Goal: Information Seeking & Learning: Learn about a topic

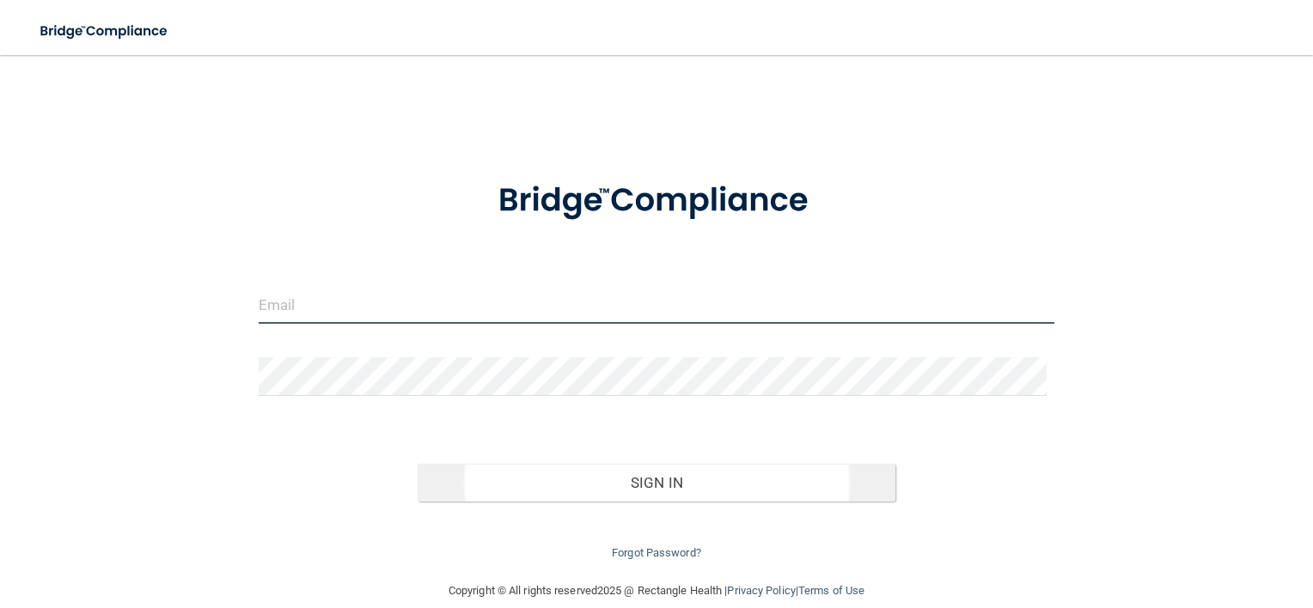
type input "[EMAIL_ADDRESS][DOMAIN_NAME]"
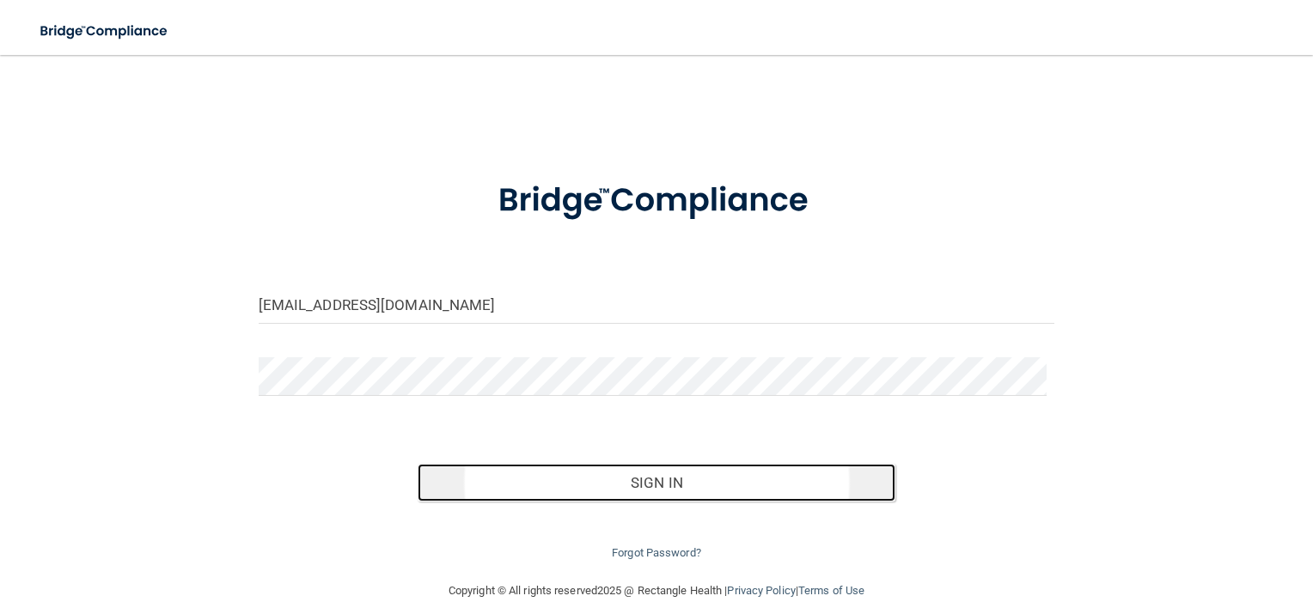
click at [667, 484] on button "Sign In" at bounding box center [657, 483] width 478 height 38
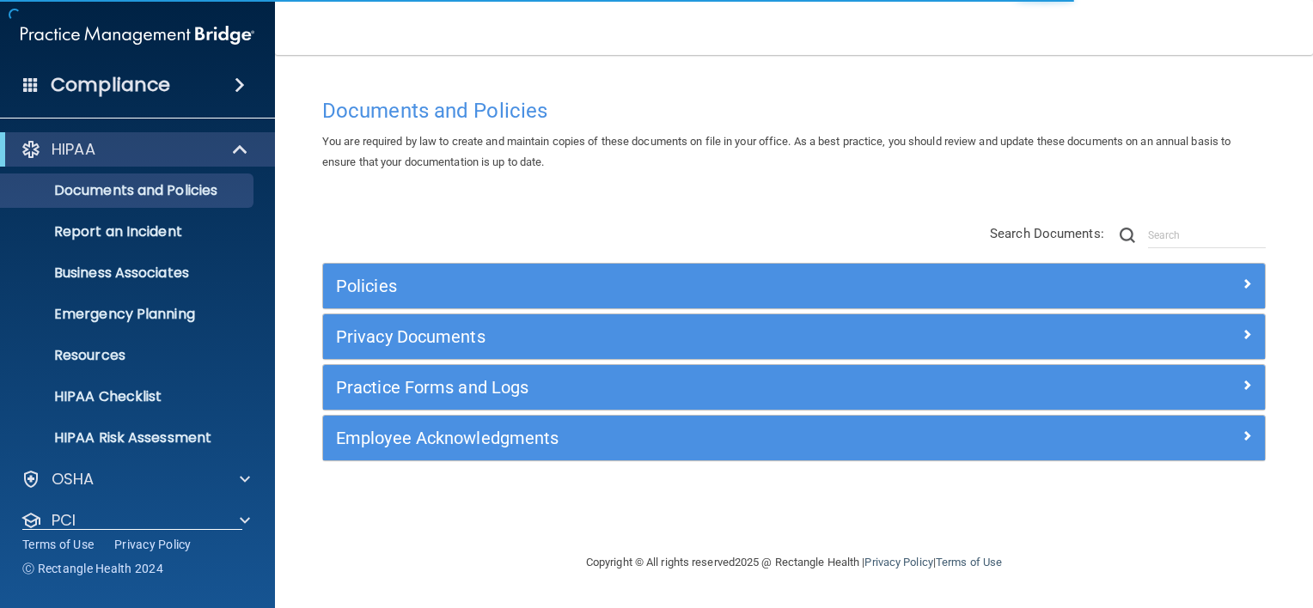
click at [241, 78] on span at bounding box center [240, 85] width 10 height 21
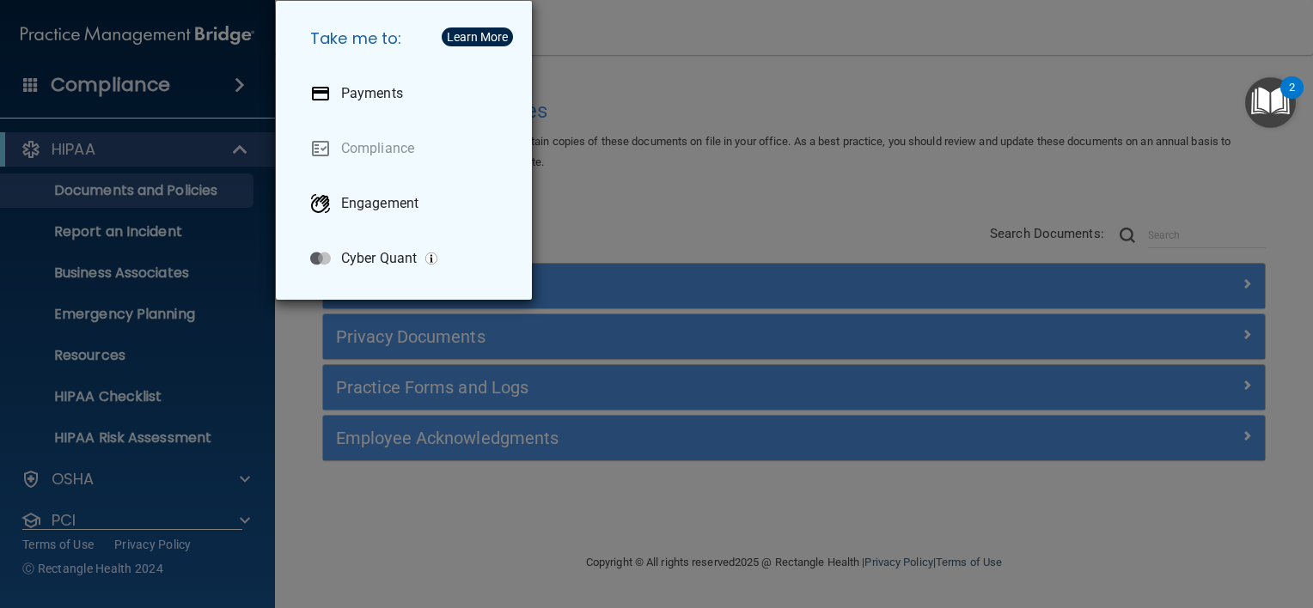
click at [644, 28] on div "Take me to: Payments Compliance Engagement Cyber Quant" at bounding box center [656, 304] width 1313 height 608
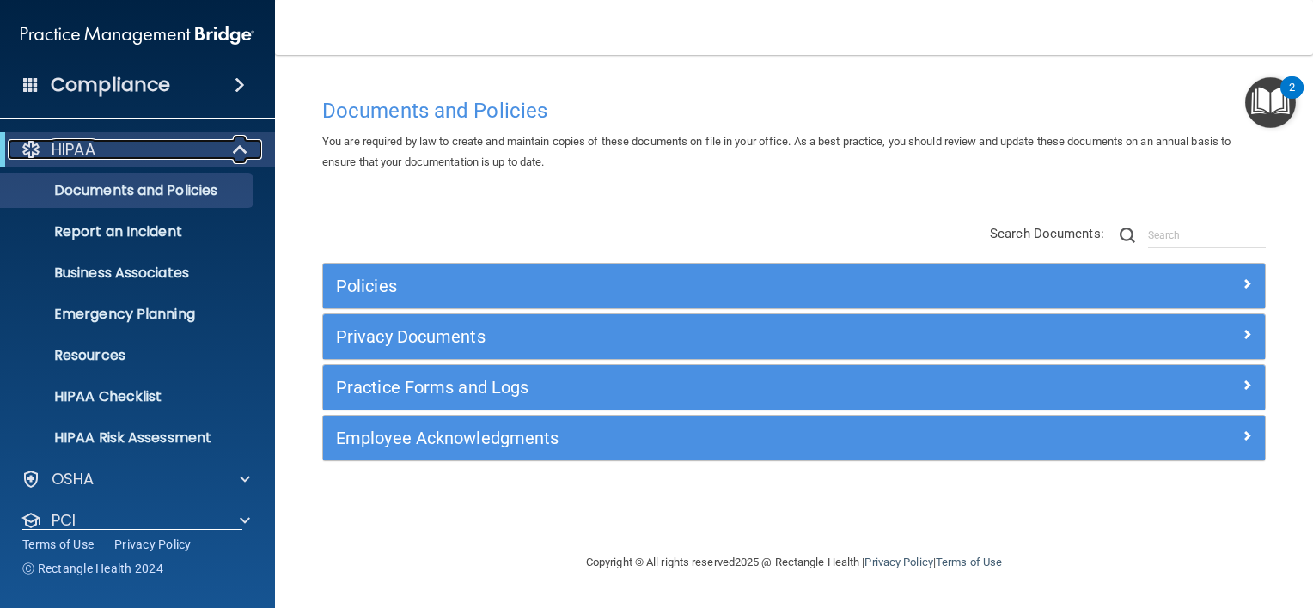
click at [244, 150] on span at bounding box center [242, 149] width 15 height 21
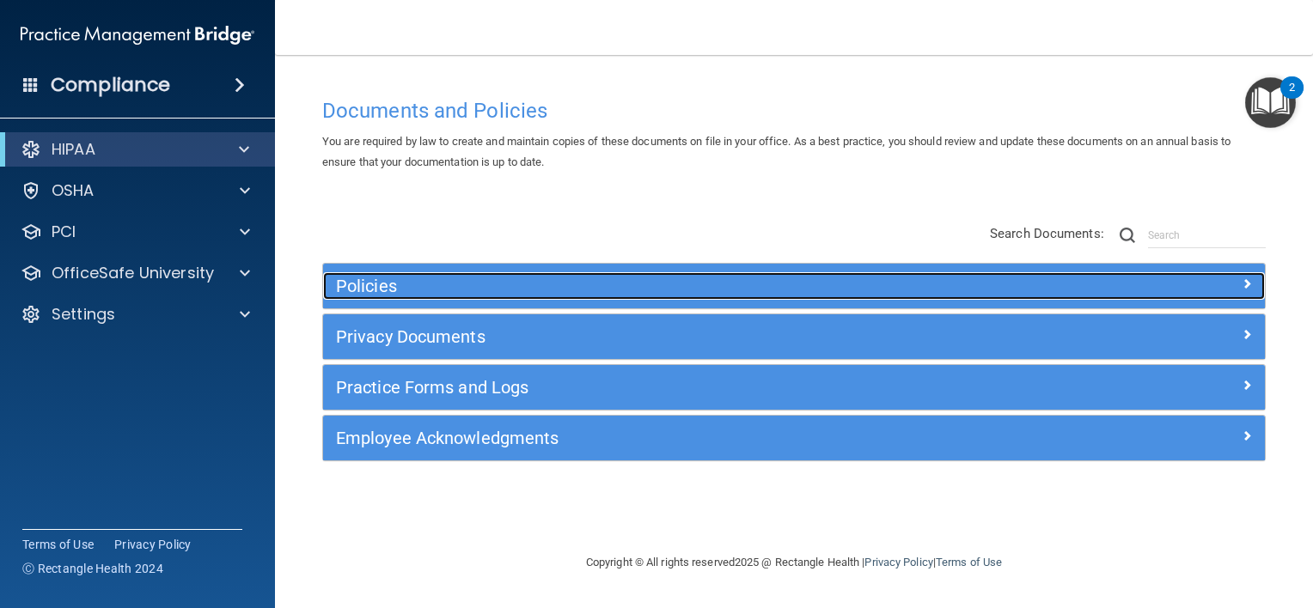
click at [364, 287] on h5 "Policies" at bounding box center [676, 286] width 681 height 19
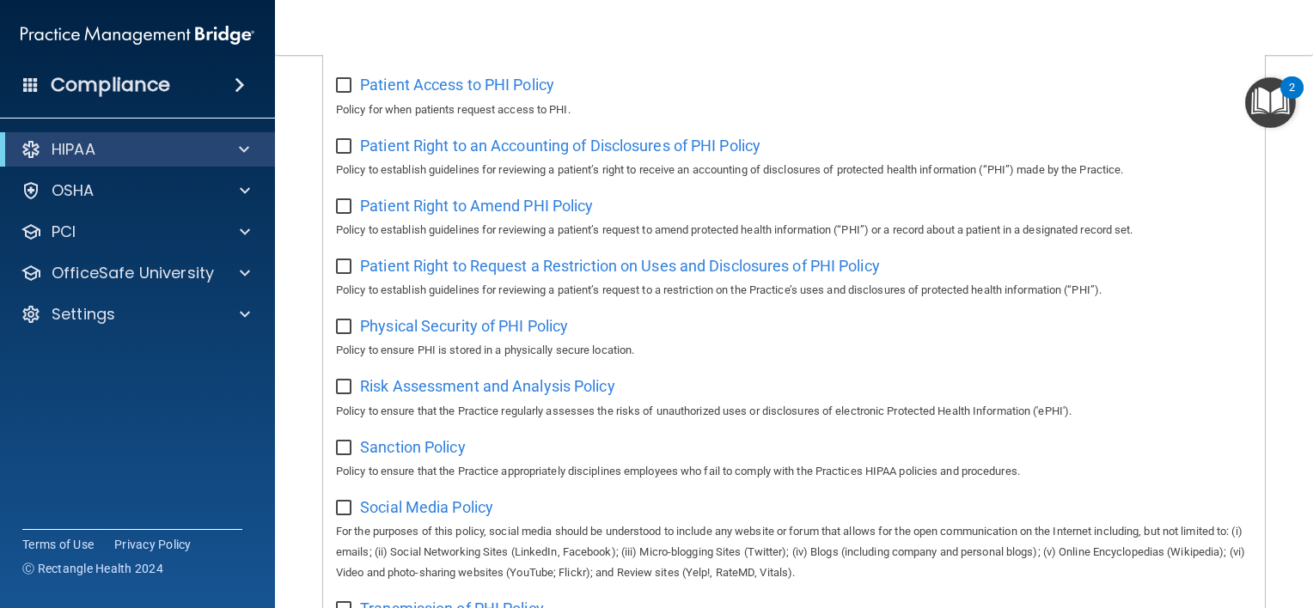
scroll to position [1031, 0]
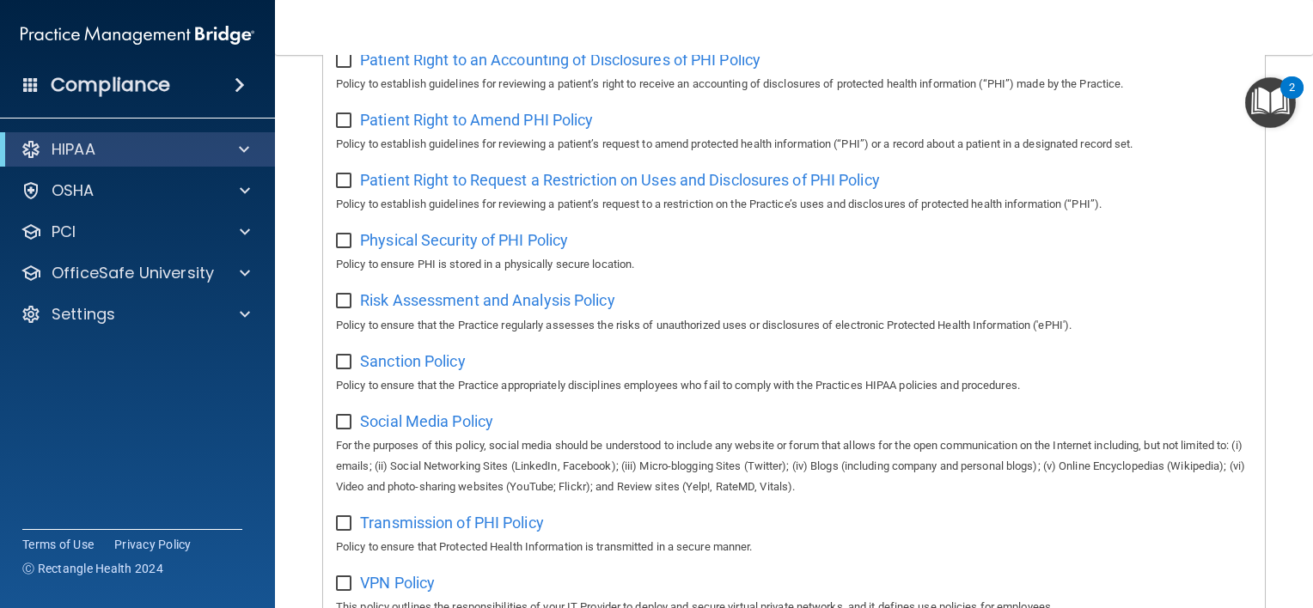
click at [432, 419] on div "Social Media Policy For the purposes of this policy, social media should be und…" at bounding box center [794, 452] width 916 height 90
click at [432, 426] on span "Social Media Policy" at bounding box center [426, 422] width 133 height 18
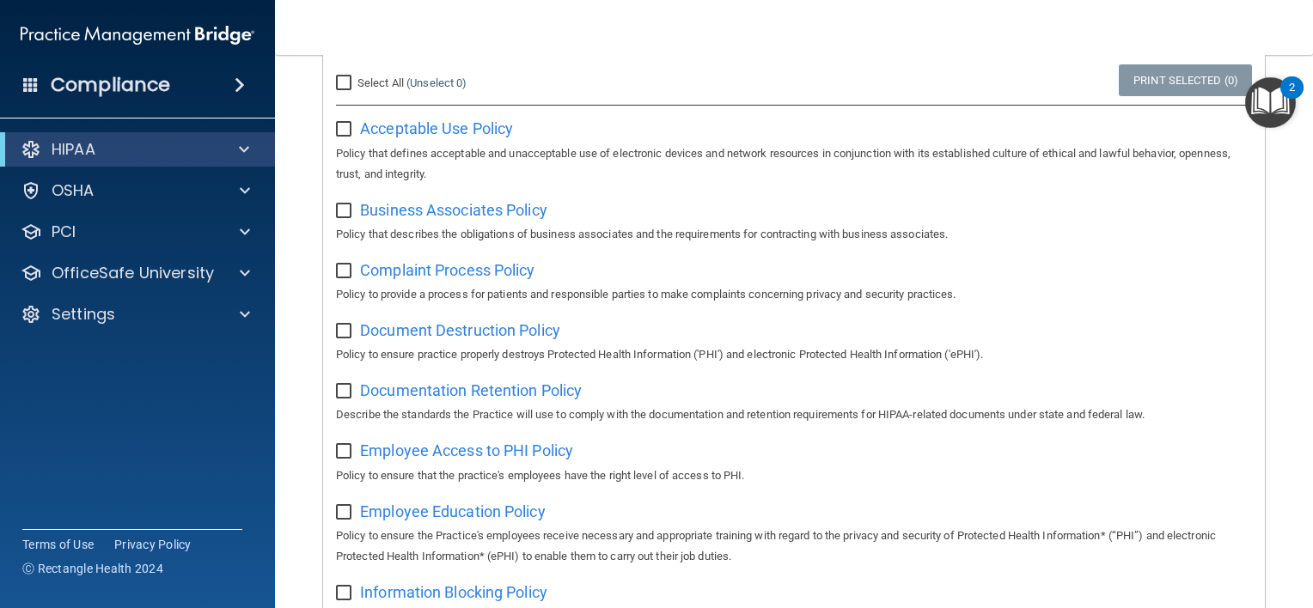
scroll to position [258, 0]
click at [442, 213] on span "Business Associates Policy" at bounding box center [453, 209] width 187 height 18
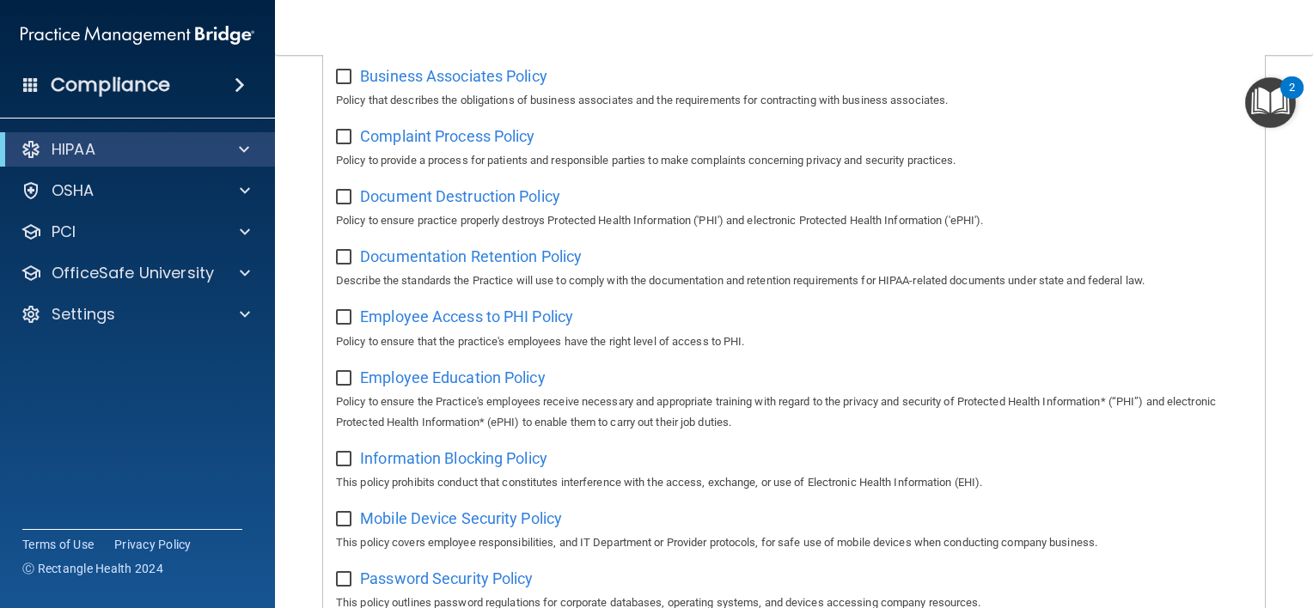
scroll to position [430, 0]
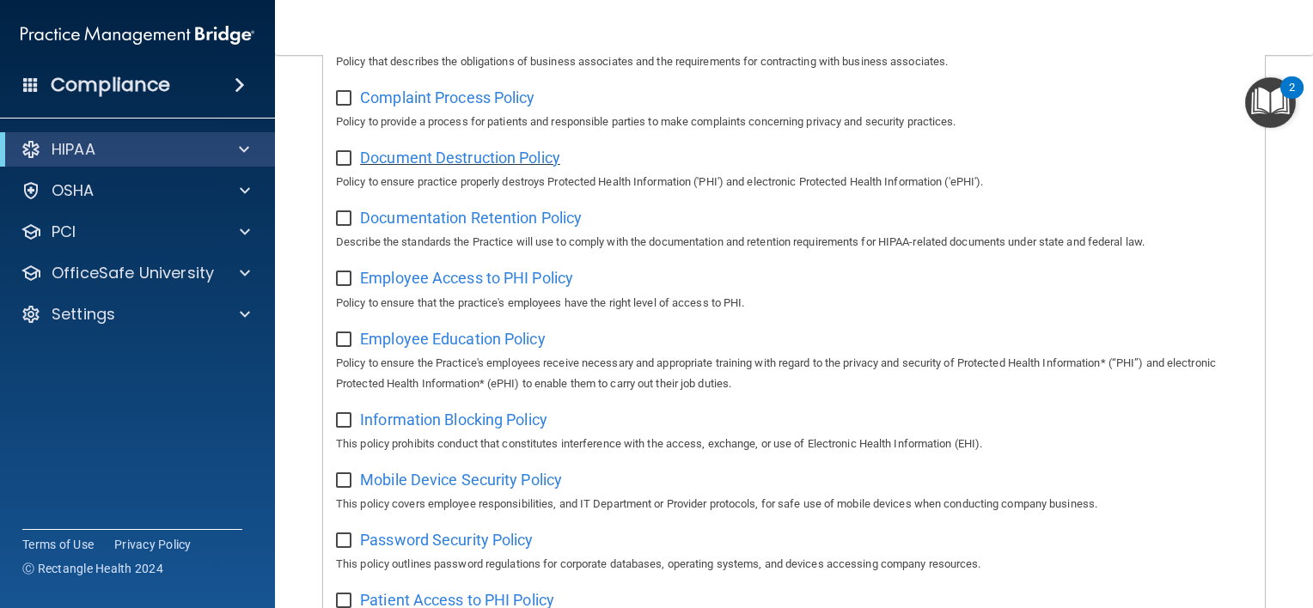
click at [471, 162] on span "Document Destruction Policy" at bounding box center [460, 158] width 200 height 18
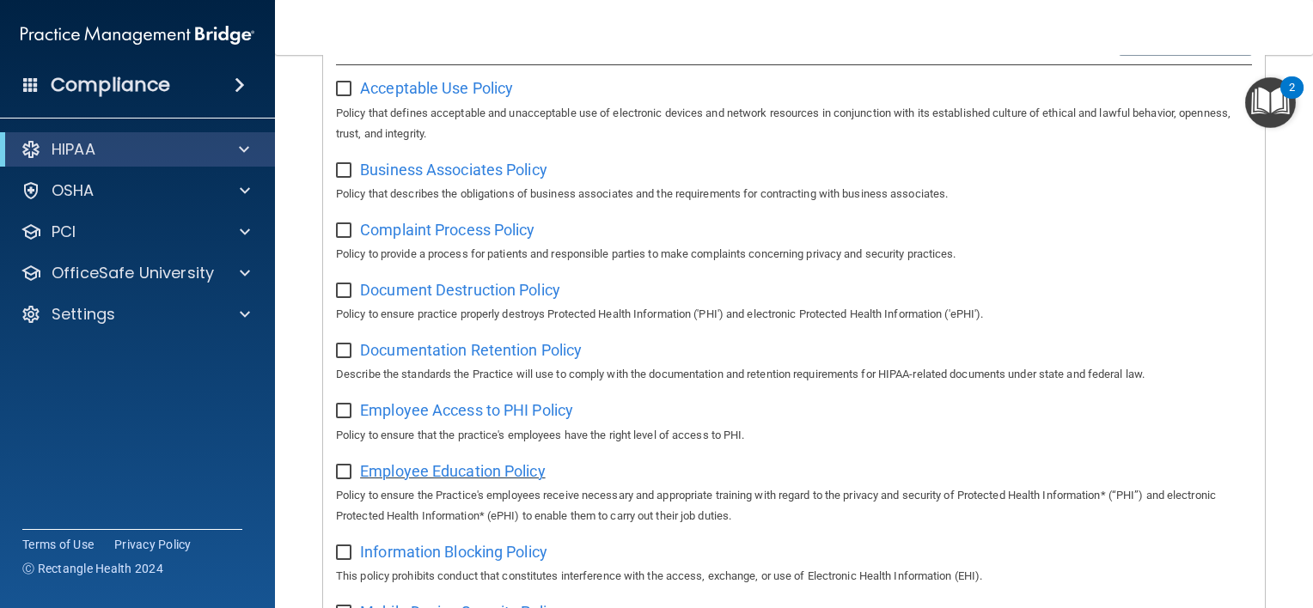
scroll to position [258, 0]
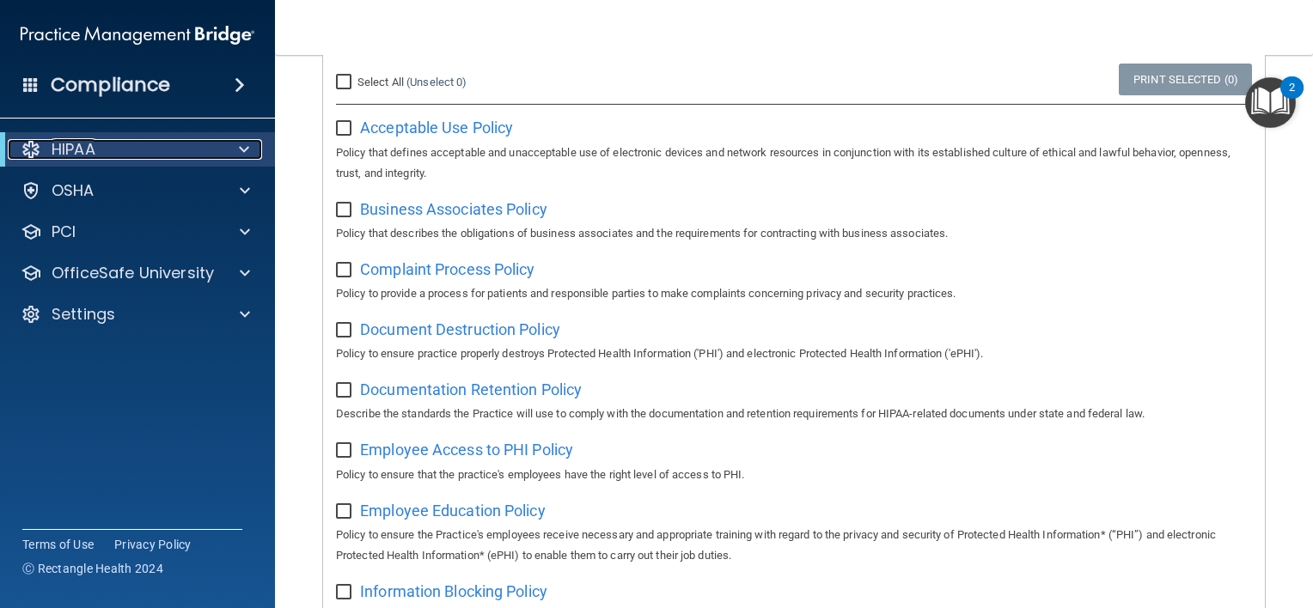
click at [248, 153] on span at bounding box center [244, 149] width 10 height 21
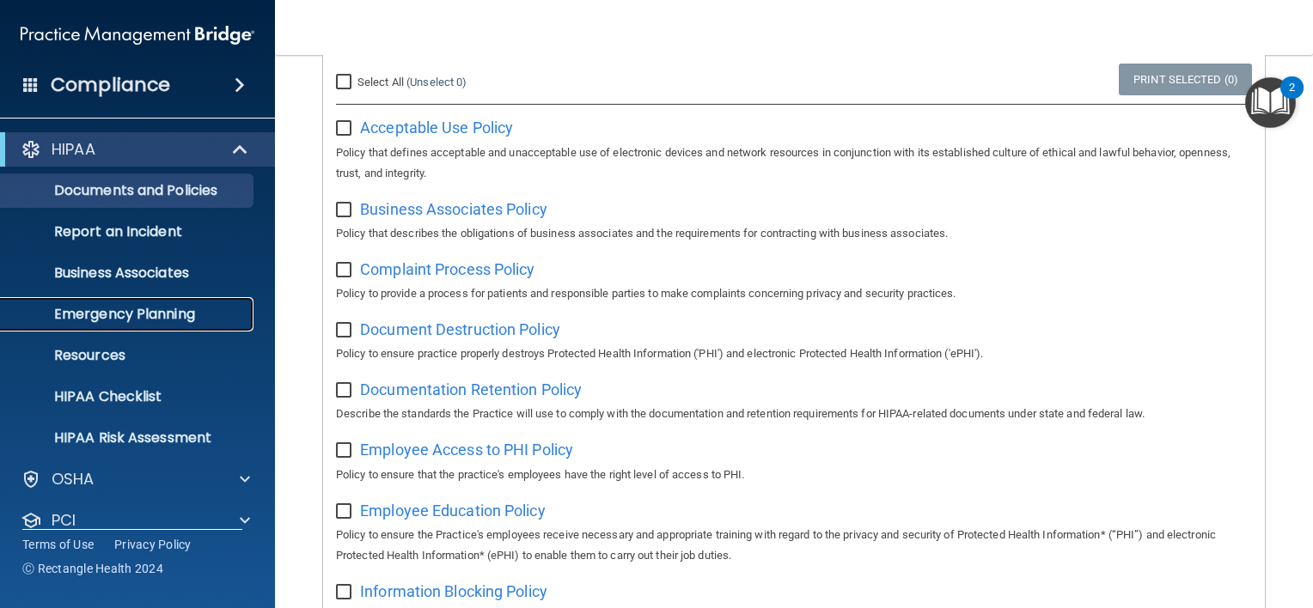
click at [186, 313] on p "Emergency Planning" at bounding box center [128, 314] width 235 height 17
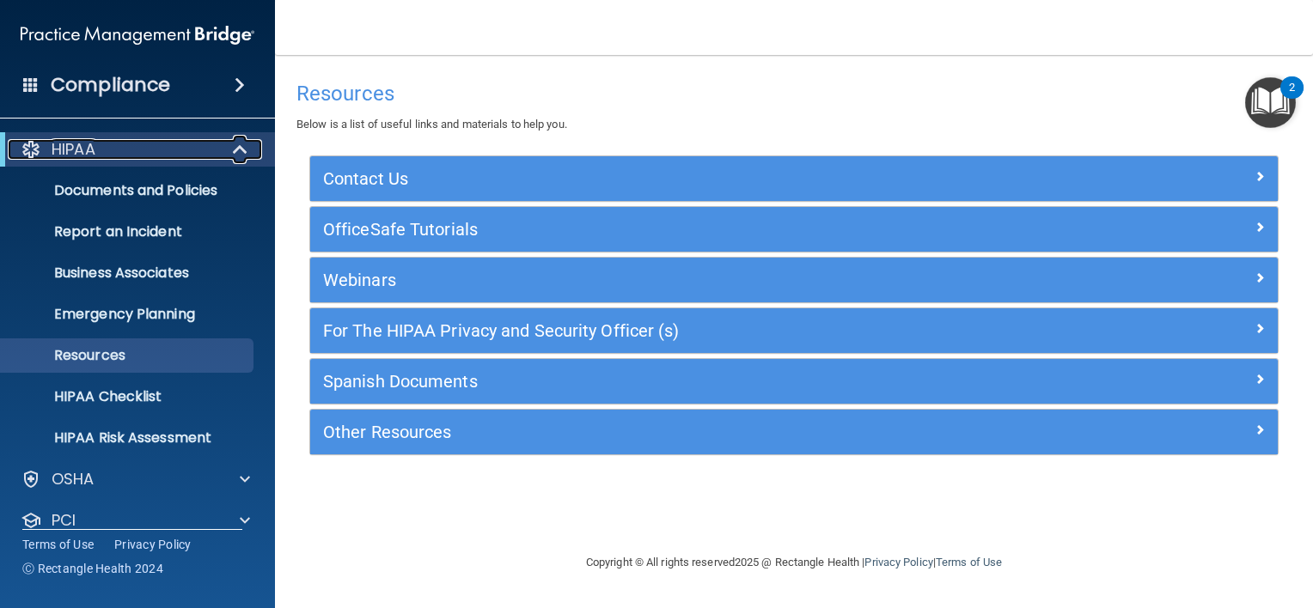
click at [227, 151] on div at bounding box center [241, 149] width 42 height 21
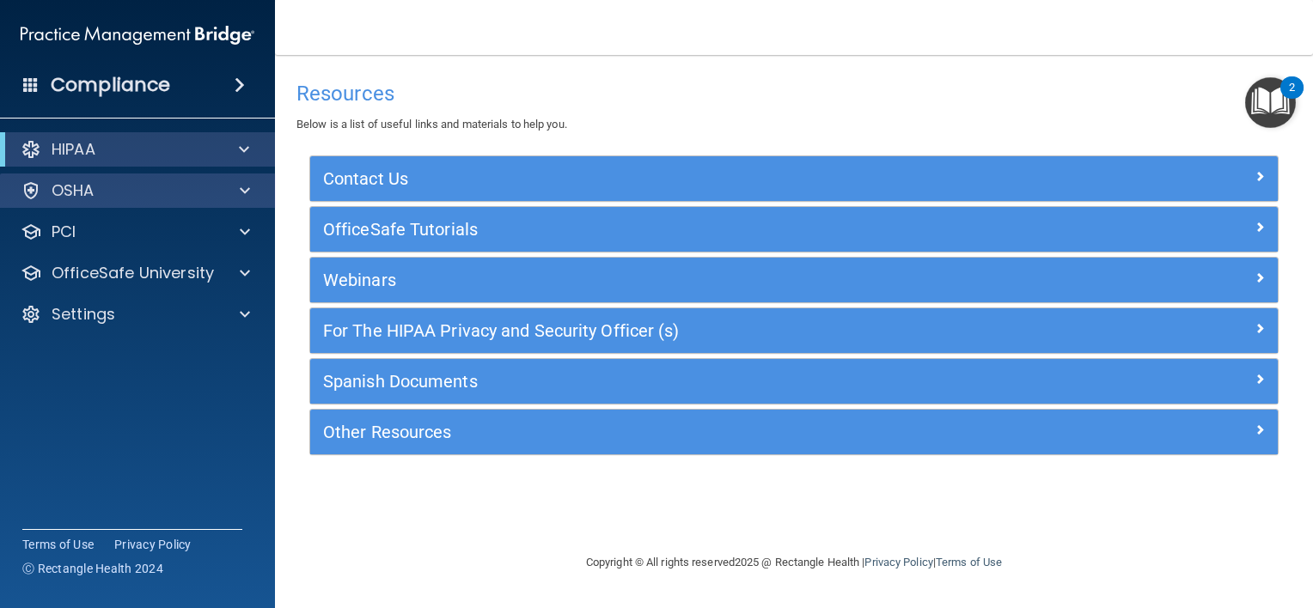
click at [182, 203] on div "OSHA" at bounding box center [138, 191] width 276 height 34
click at [182, 196] on div "OSHA" at bounding box center [114, 190] width 213 height 21
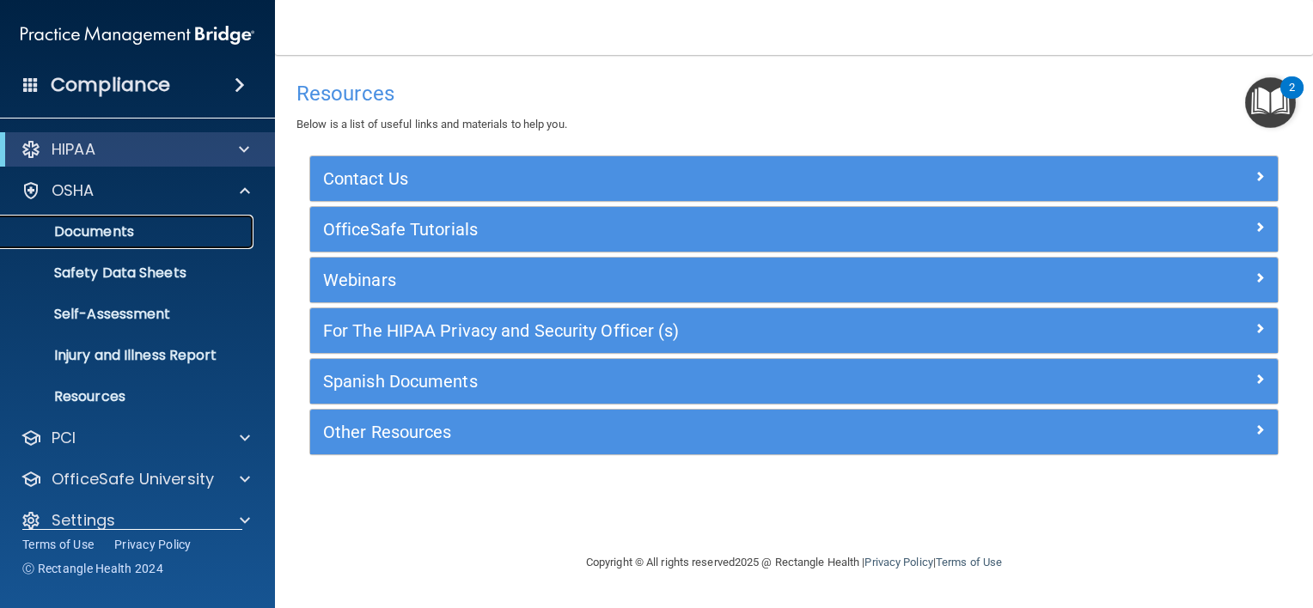
click at [183, 230] on p "Documents" at bounding box center [128, 231] width 235 height 17
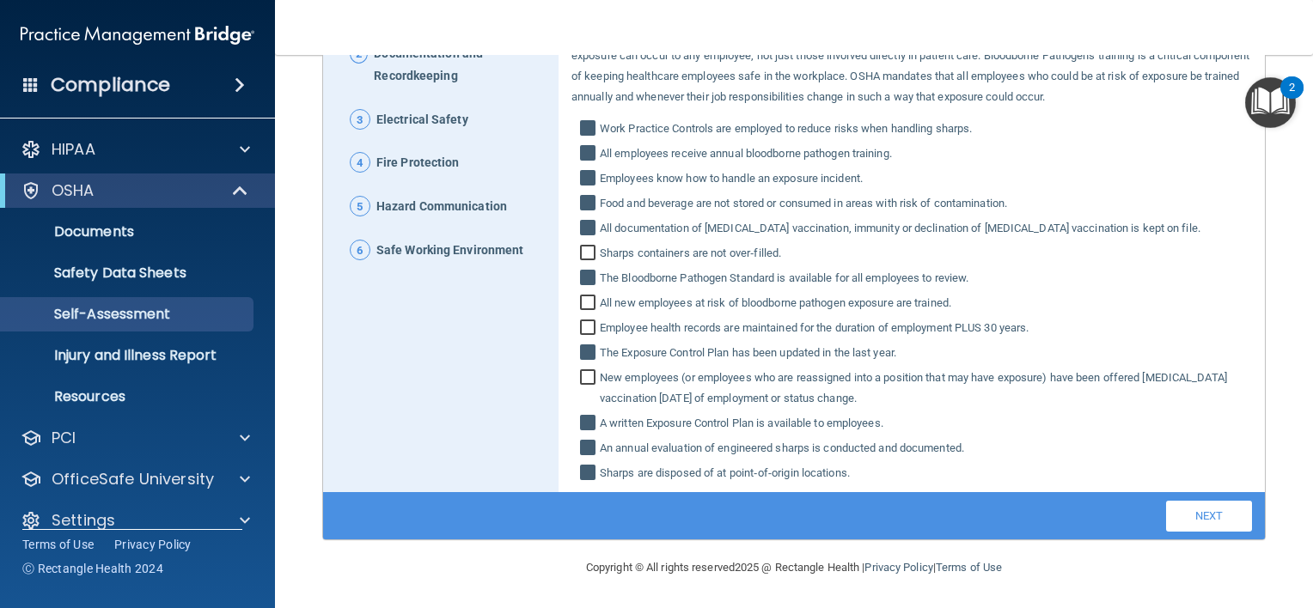
scroll to position [174, 0]
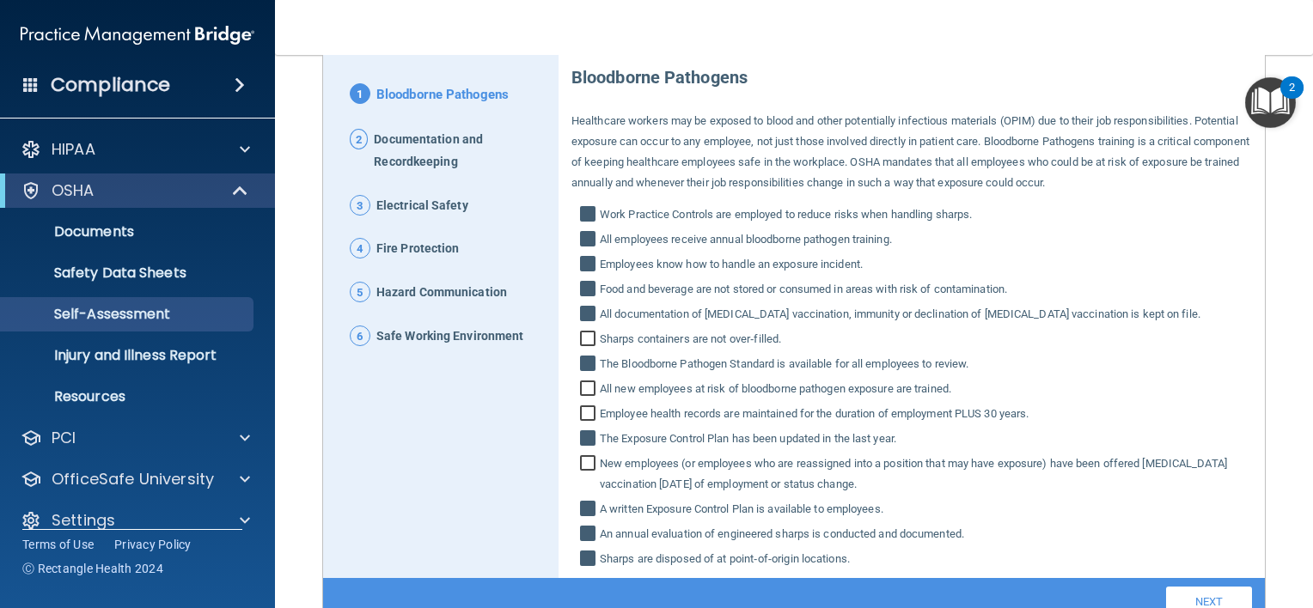
click at [223, 179] on div "OSHA" at bounding box center [137, 191] width 275 height 34
click at [241, 189] on span at bounding box center [242, 190] width 15 height 21
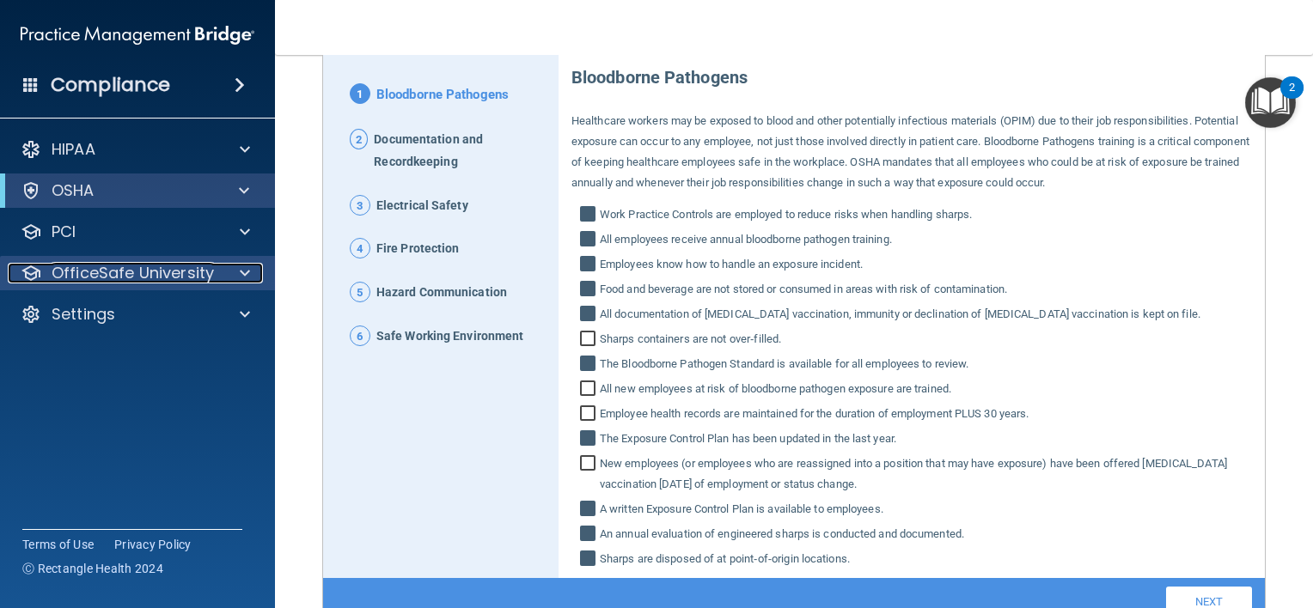
click at [205, 271] on p "OfficeSafe University" at bounding box center [133, 273] width 162 height 21
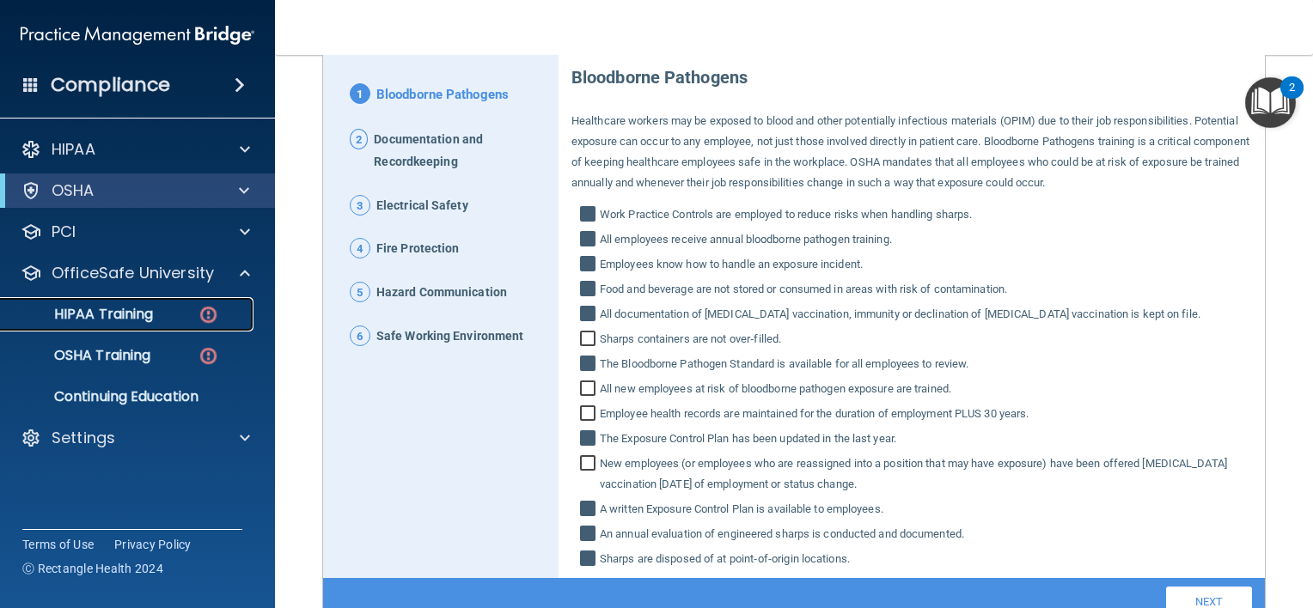
click at [113, 313] on p "HIPAA Training" at bounding box center [82, 314] width 142 height 17
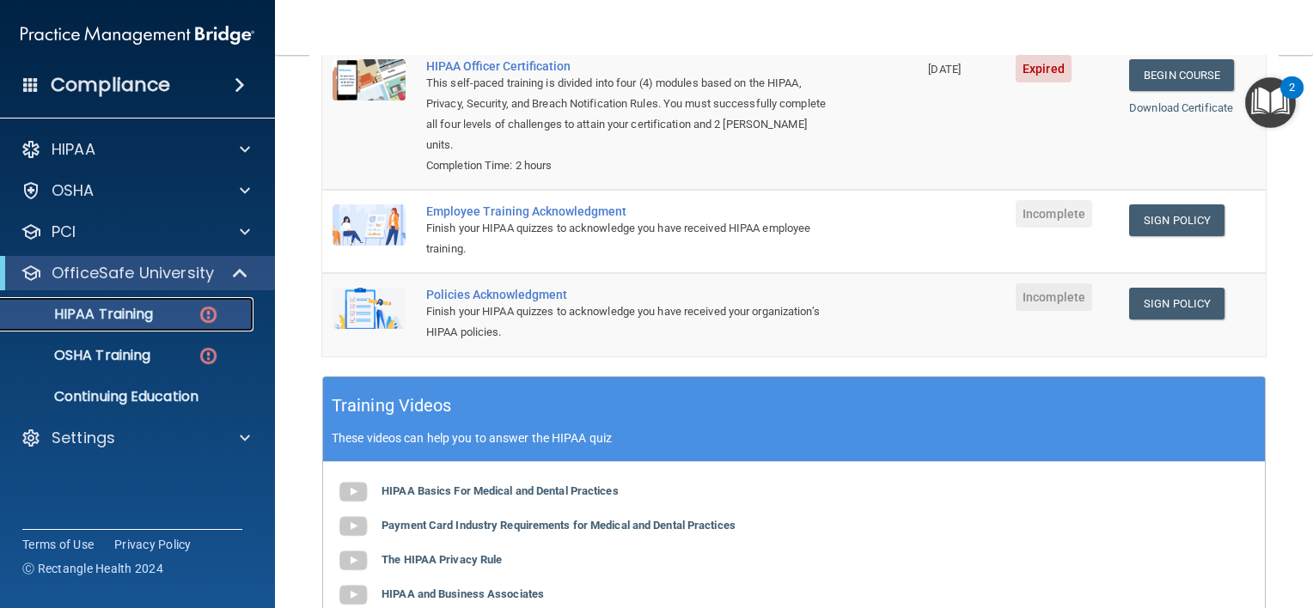
scroll to position [172, 0]
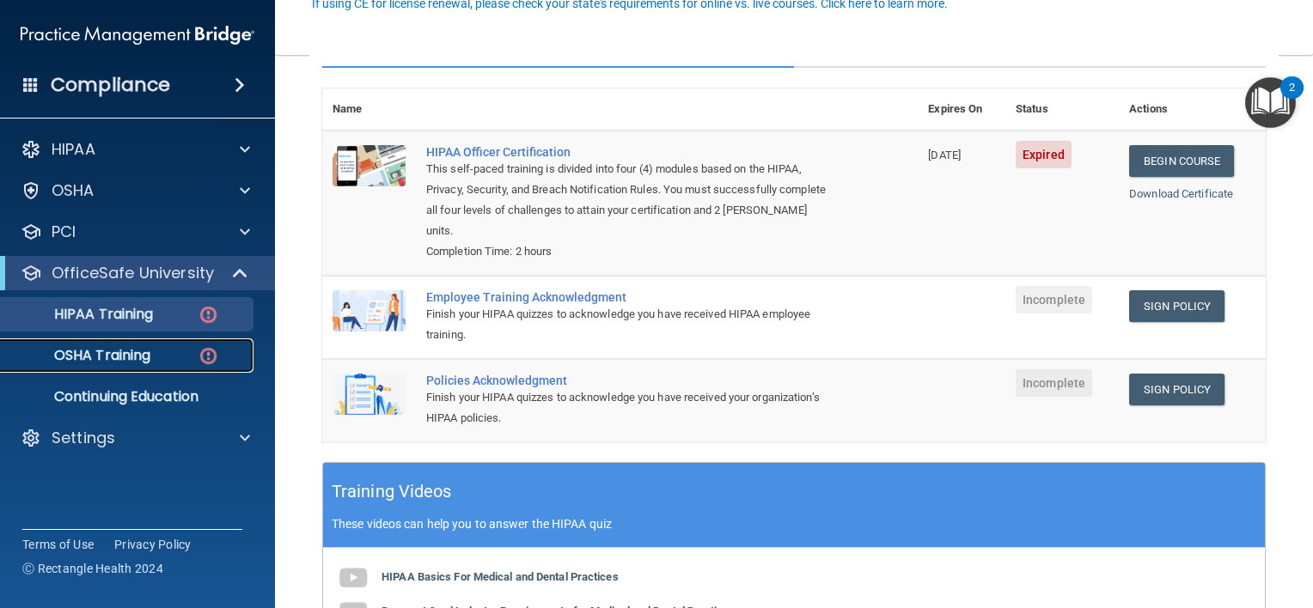
click at [83, 349] on p "OSHA Training" at bounding box center [80, 355] width 139 height 17
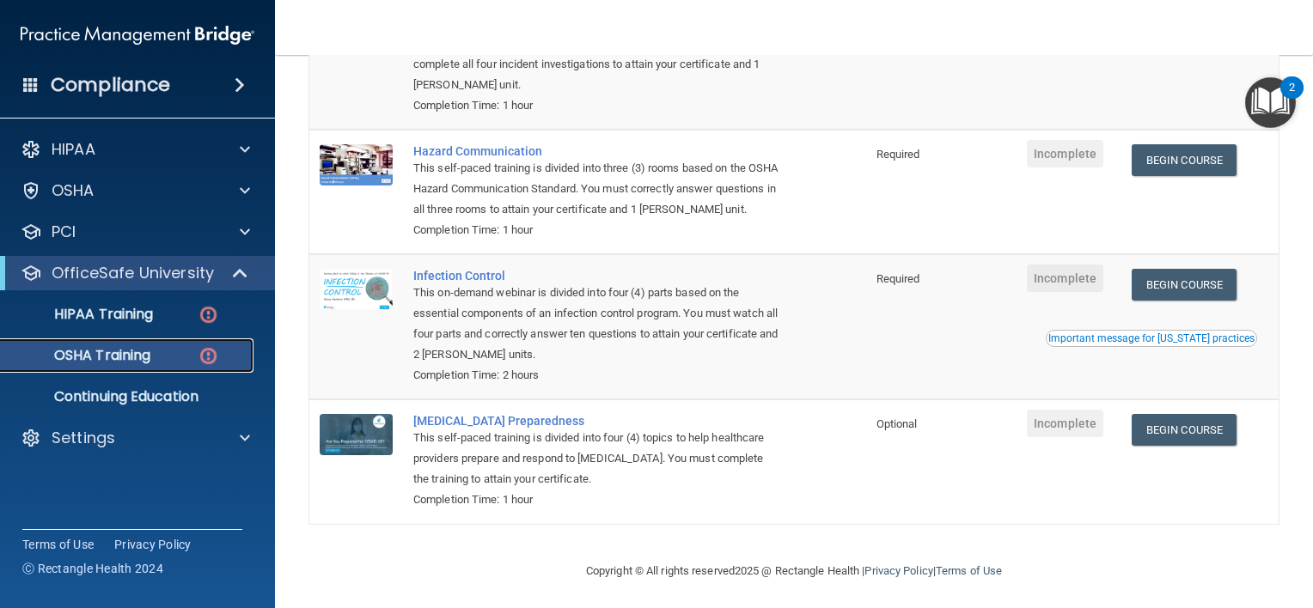
scroll to position [284, 0]
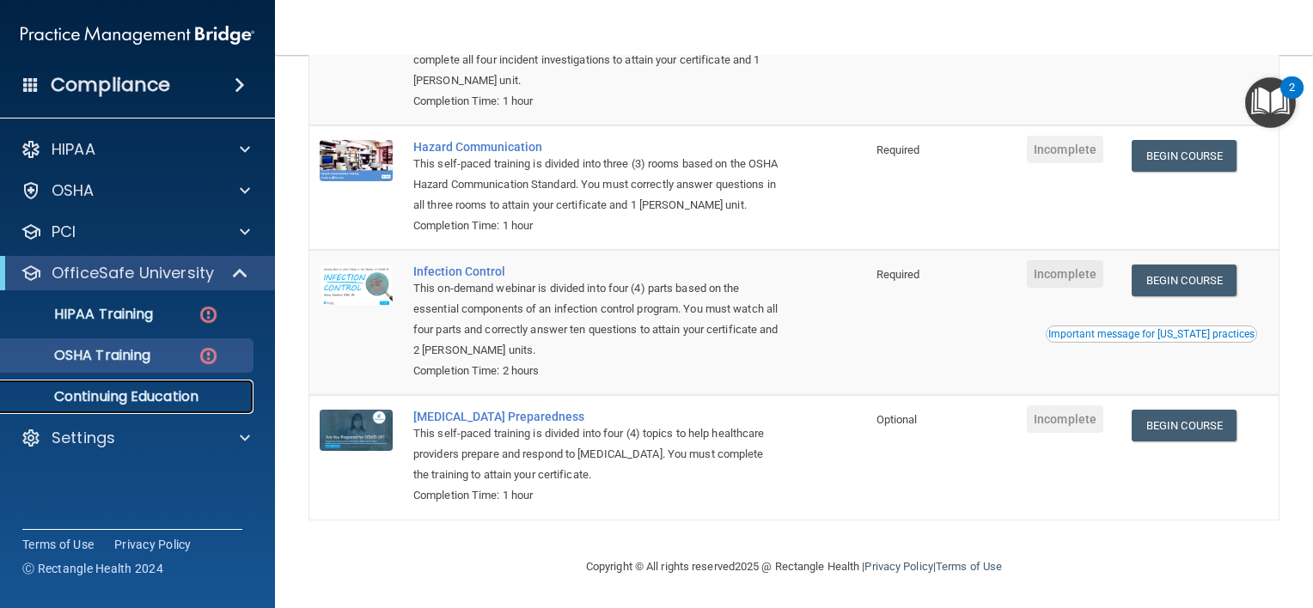
click at [135, 399] on p "Continuing Education" at bounding box center [128, 396] width 235 height 17
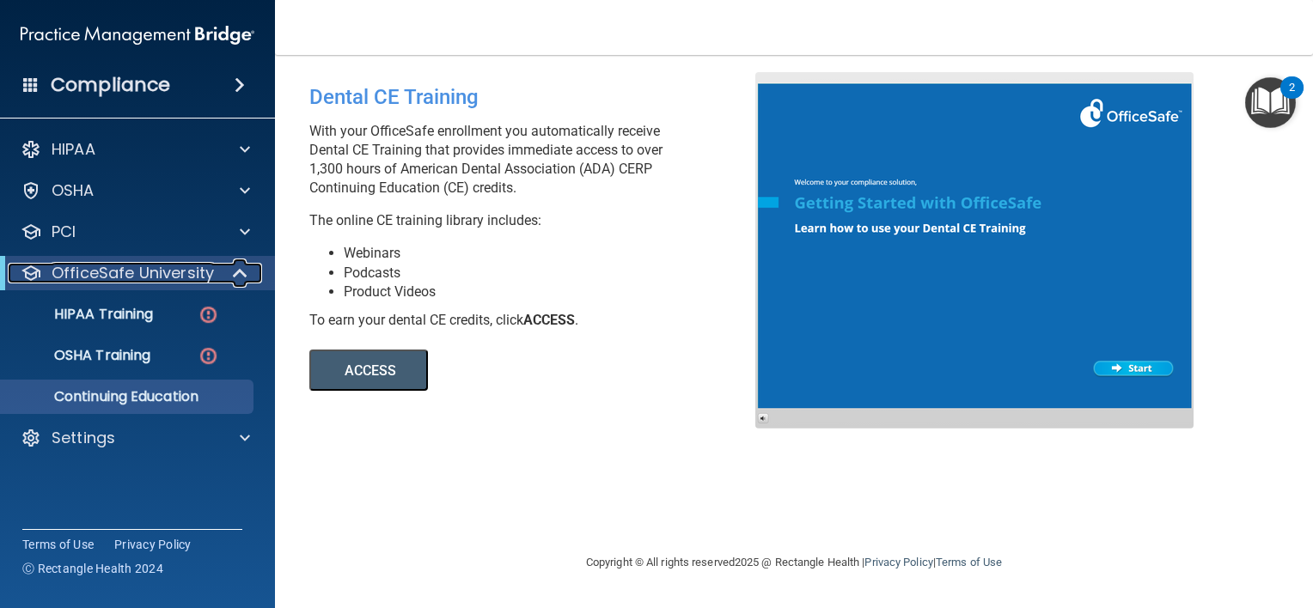
click at [240, 266] on span at bounding box center [242, 273] width 15 height 21
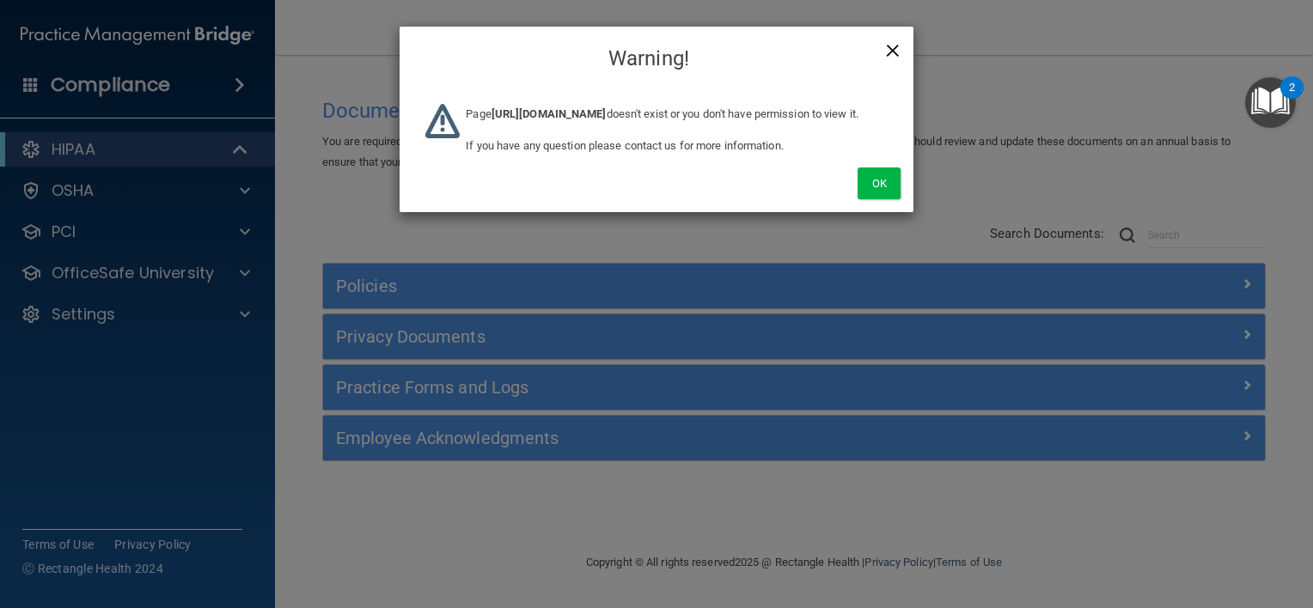
click at [896, 49] on span "×" at bounding box center [892, 48] width 15 height 34
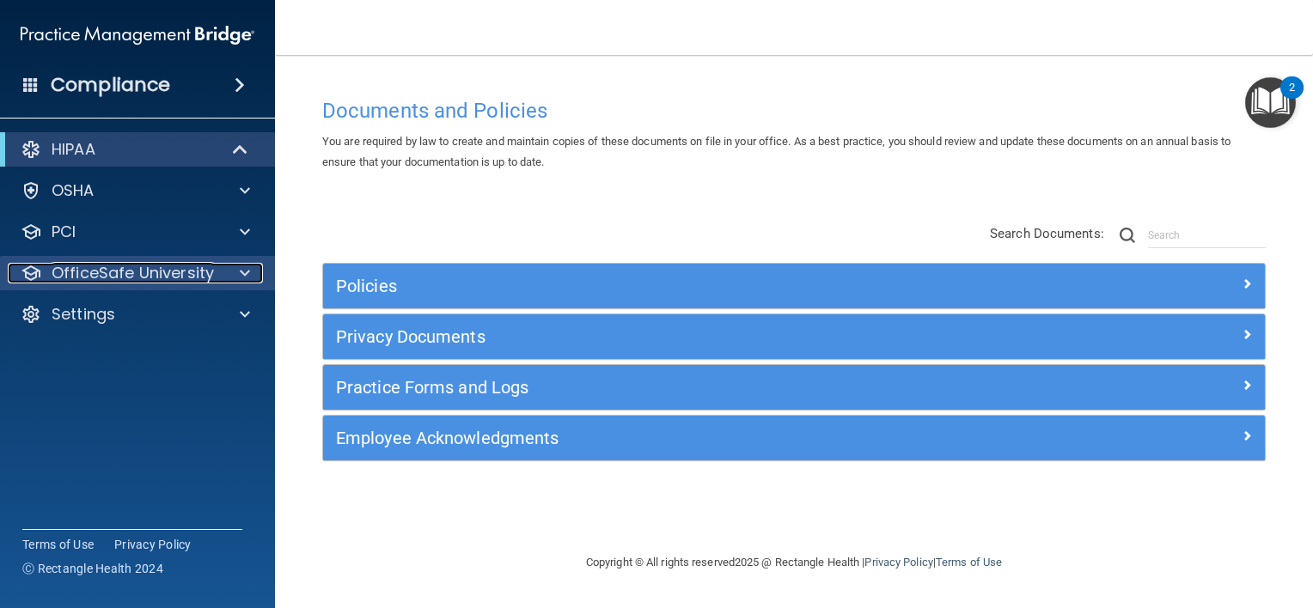
click at [240, 272] on span at bounding box center [245, 273] width 10 height 21
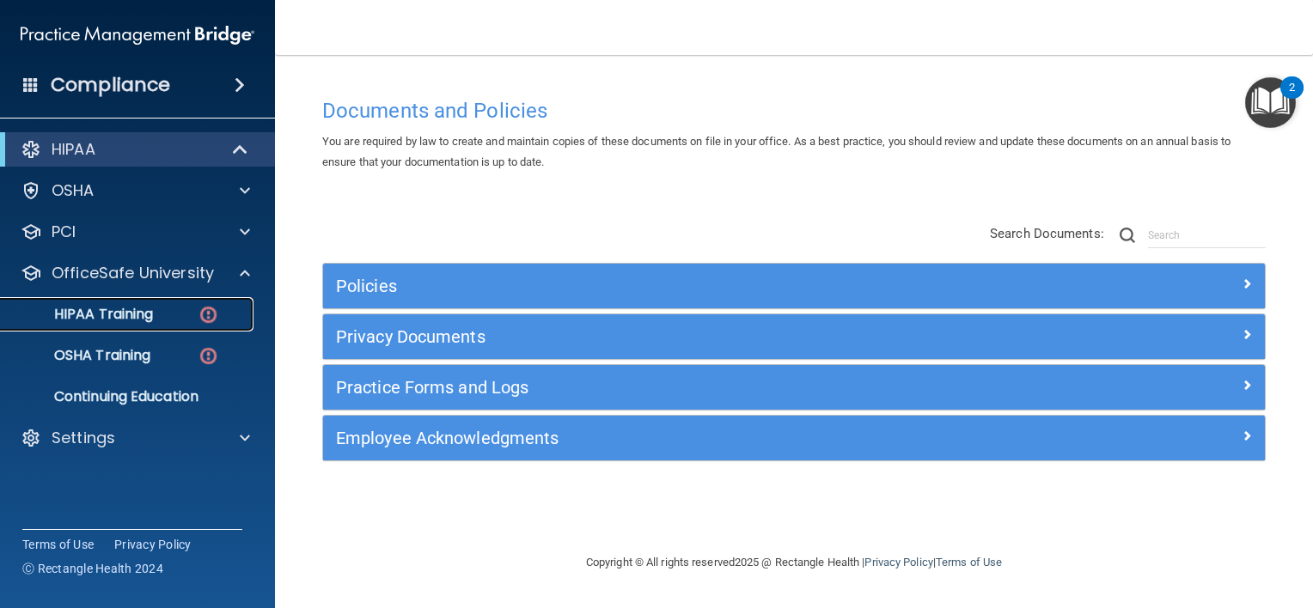
click at [134, 312] on p "HIPAA Training" at bounding box center [82, 314] width 142 height 17
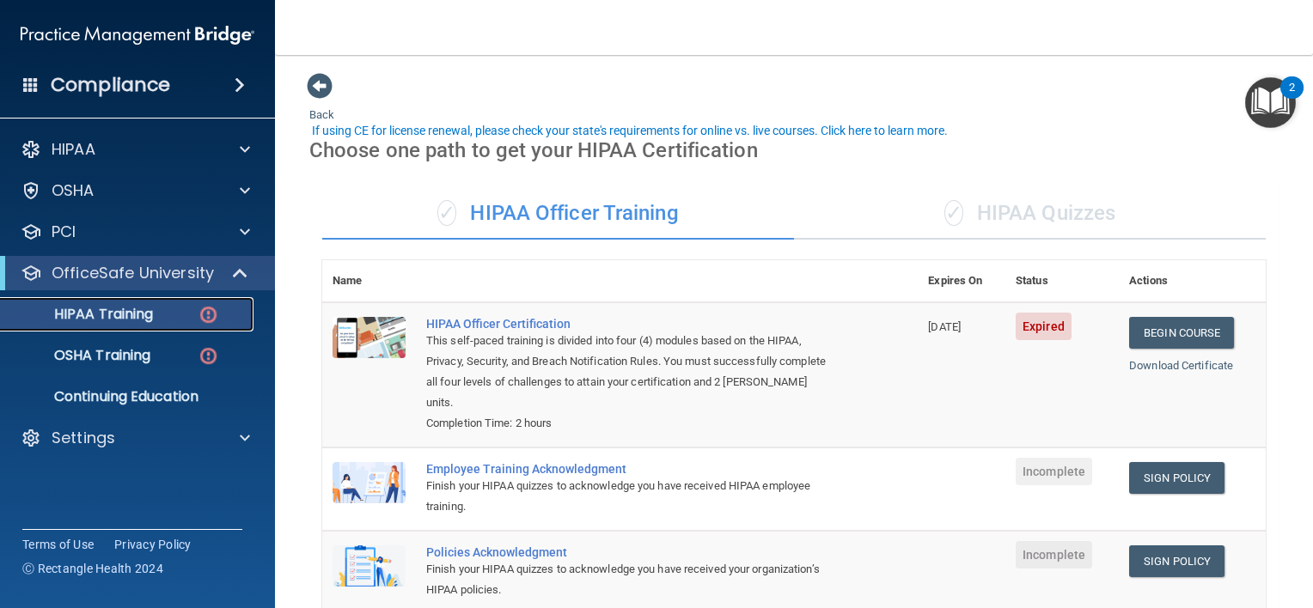
scroll to position [86, 0]
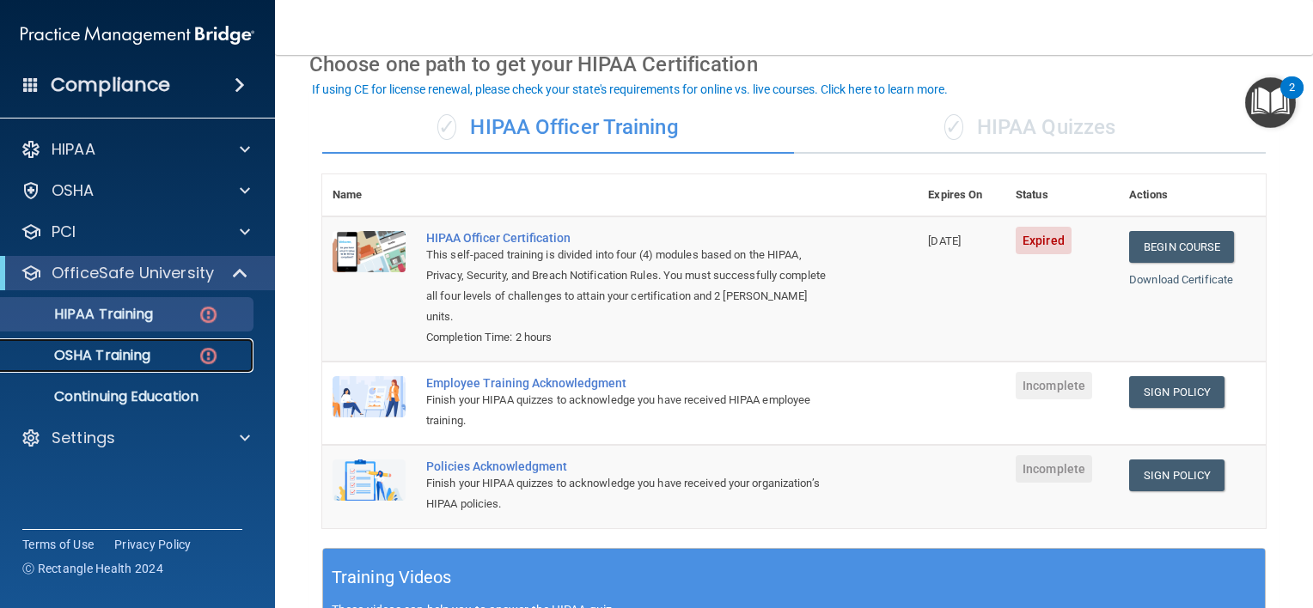
click at [124, 356] on p "OSHA Training" at bounding box center [80, 355] width 139 height 17
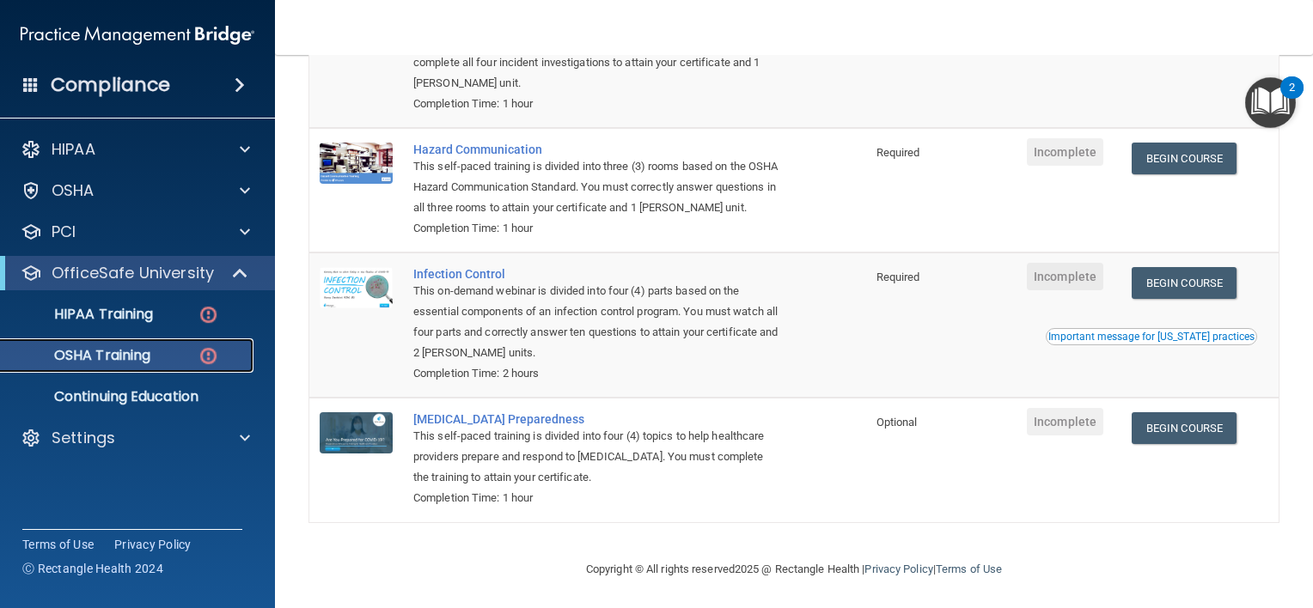
scroll to position [172, 0]
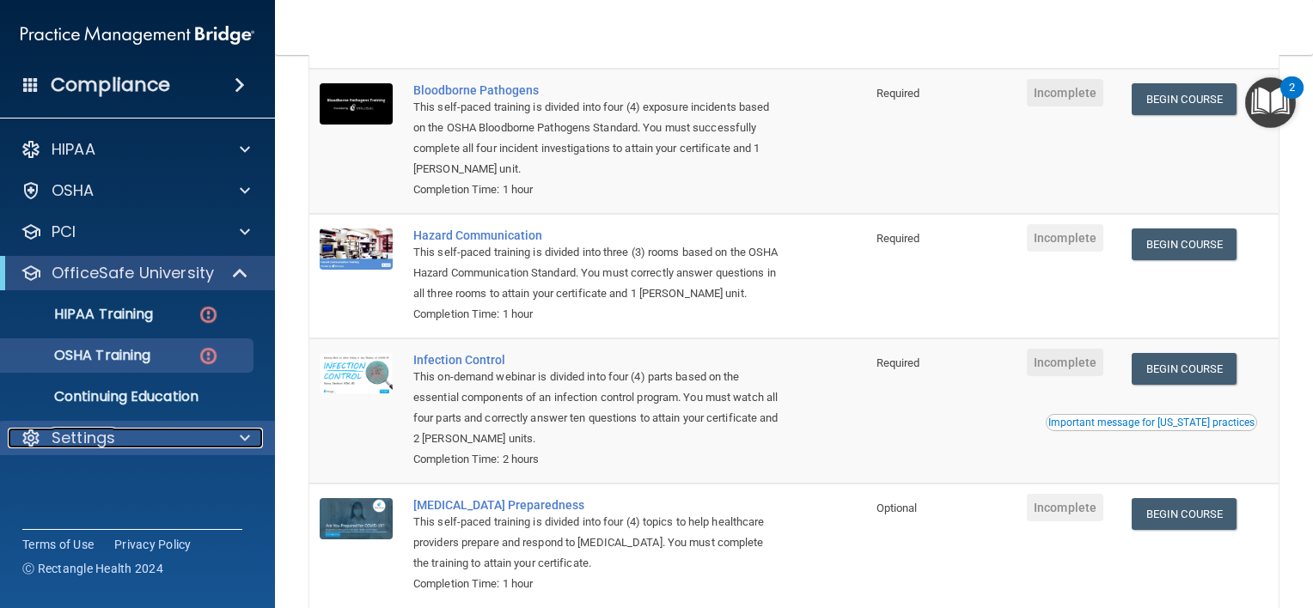
click at [134, 428] on div "Settings" at bounding box center [114, 438] width 213 height 21
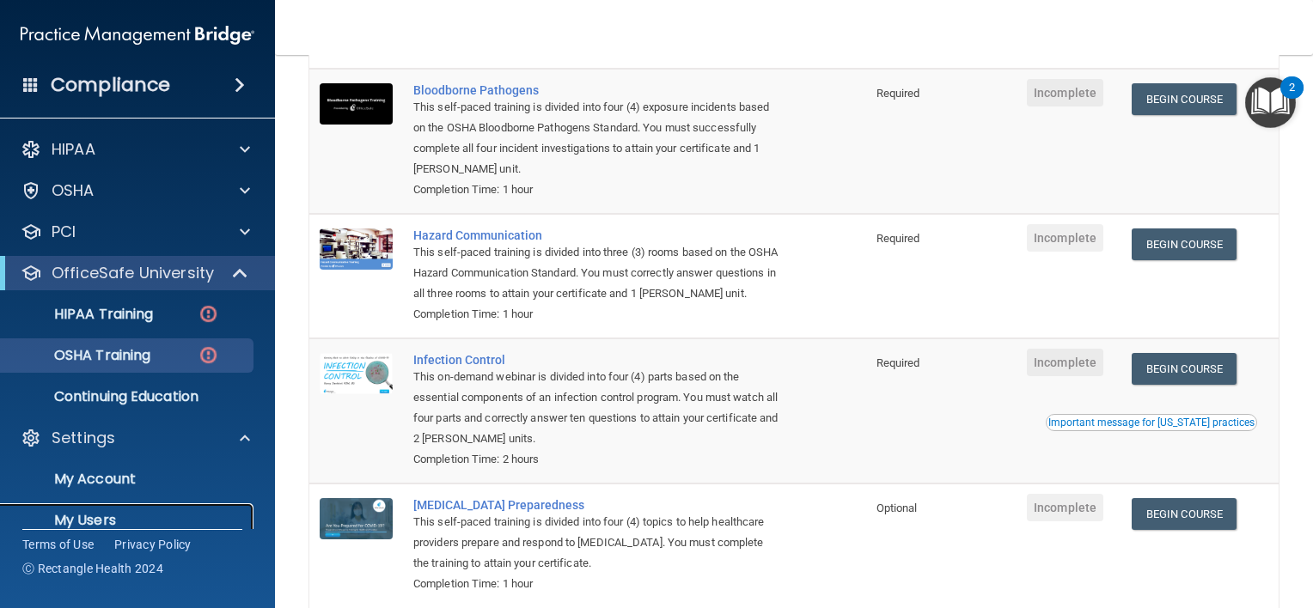
click at [96, 509] on link "My Users" at bounding box center [118, 521] width 271 height 34
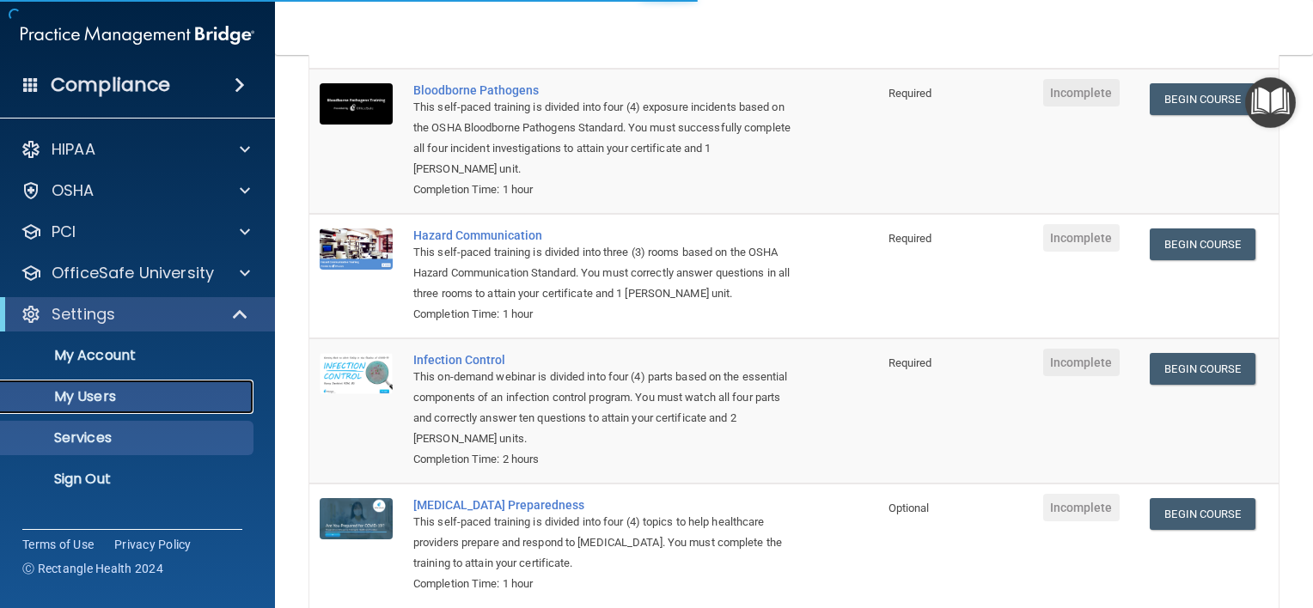
select select "20"
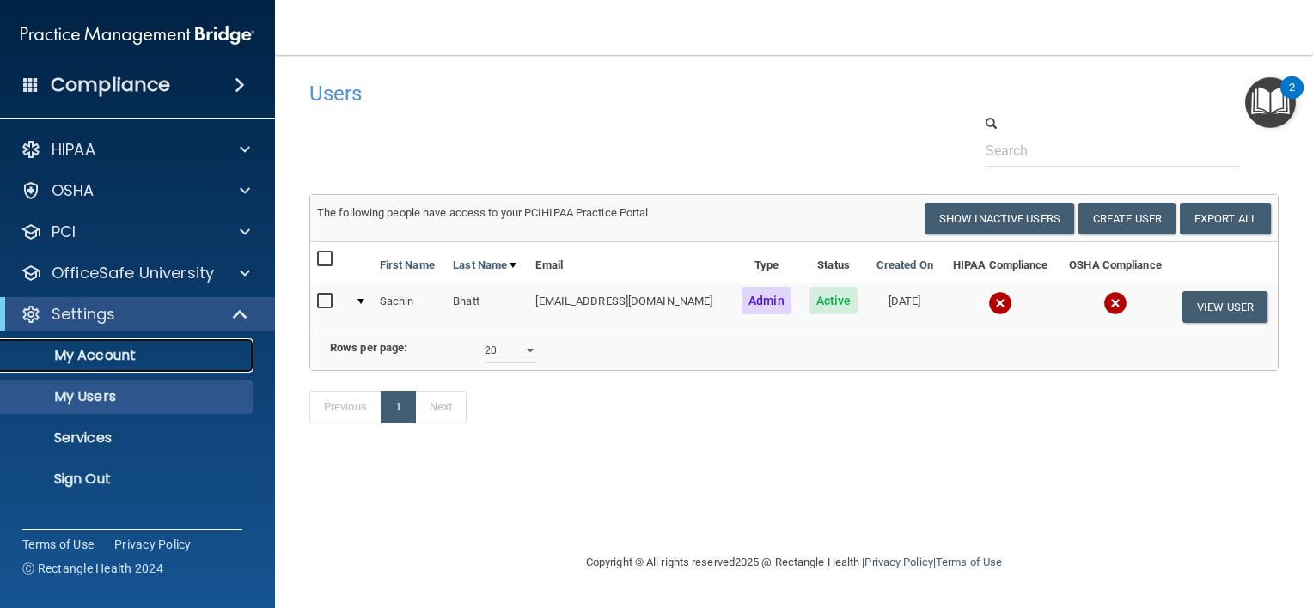
click at [97, 355] on p "My Account" at bounding box center [128, 355] width 235 height 17
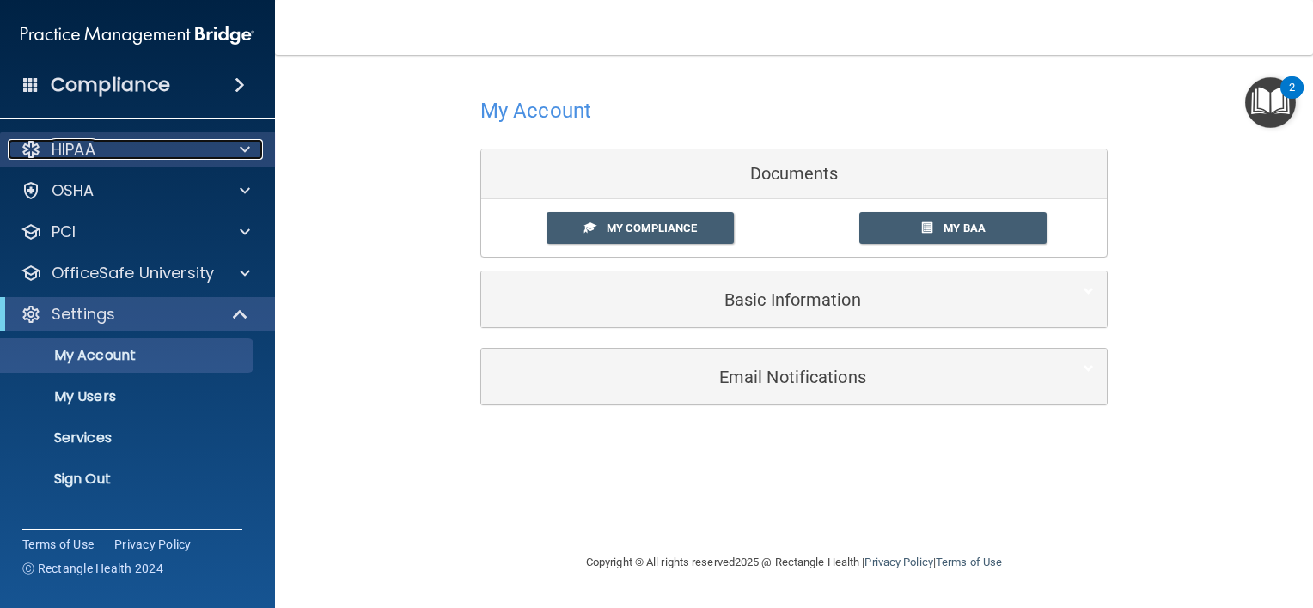
click at [77, 147] on p "HIPAA" at bounding box center [74, 149] width 44 height 21
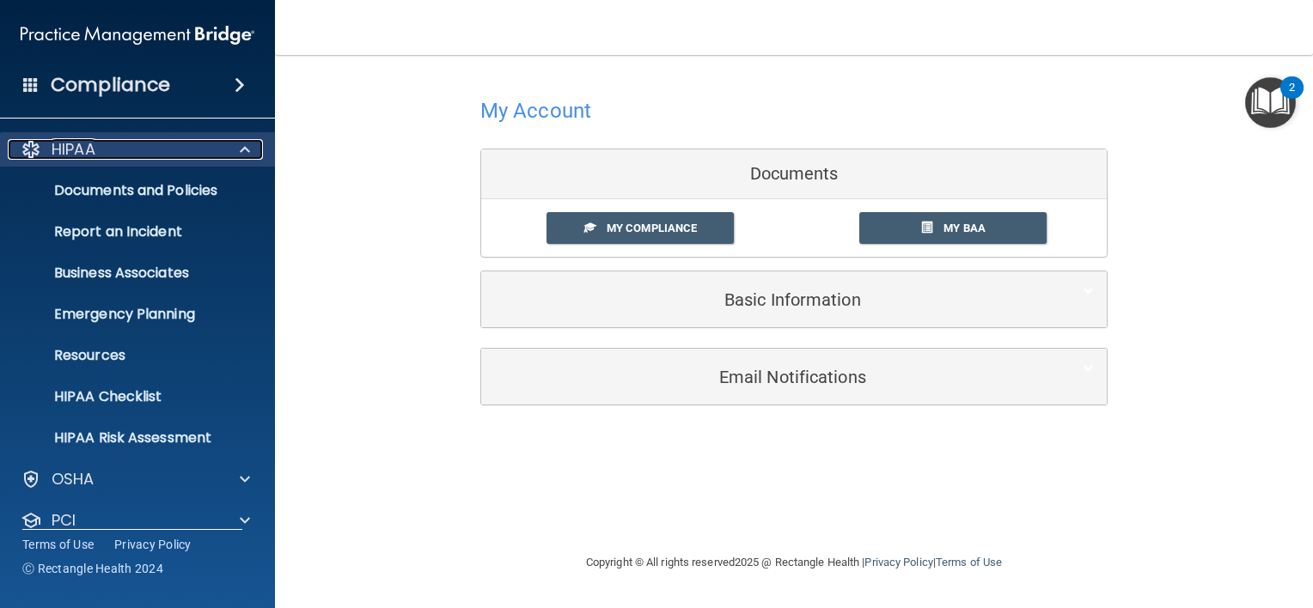
click at [90, 148] on p "HIPAA" at bounding box center [74, 149] width 44 height 21
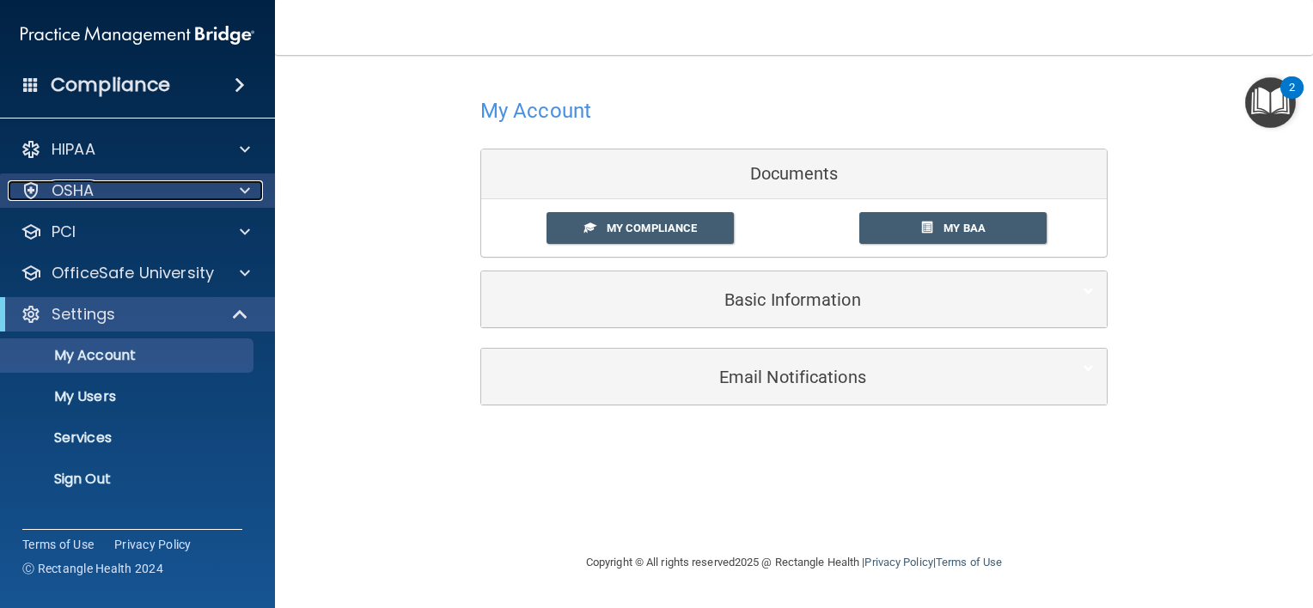
click at [86, 188] on p "OSHA" at bounding box center [73, 190] width 43 height 21
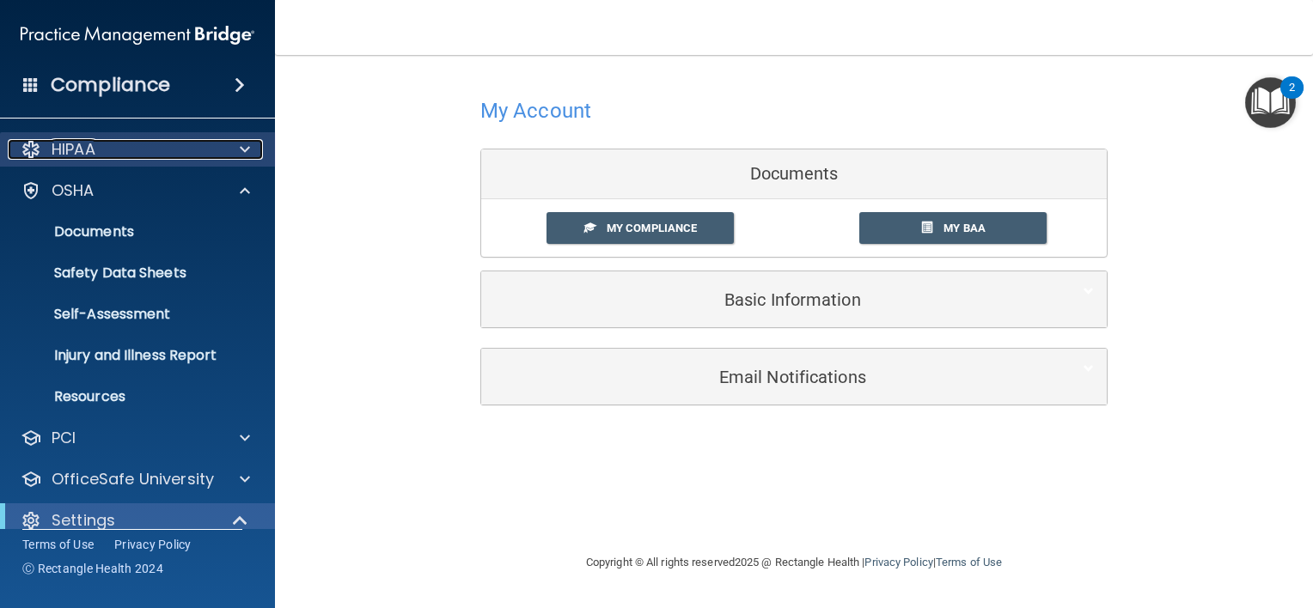
click at [79, 146] on p "HIPAA" at bounding box center [74, 149] width 44 height 21
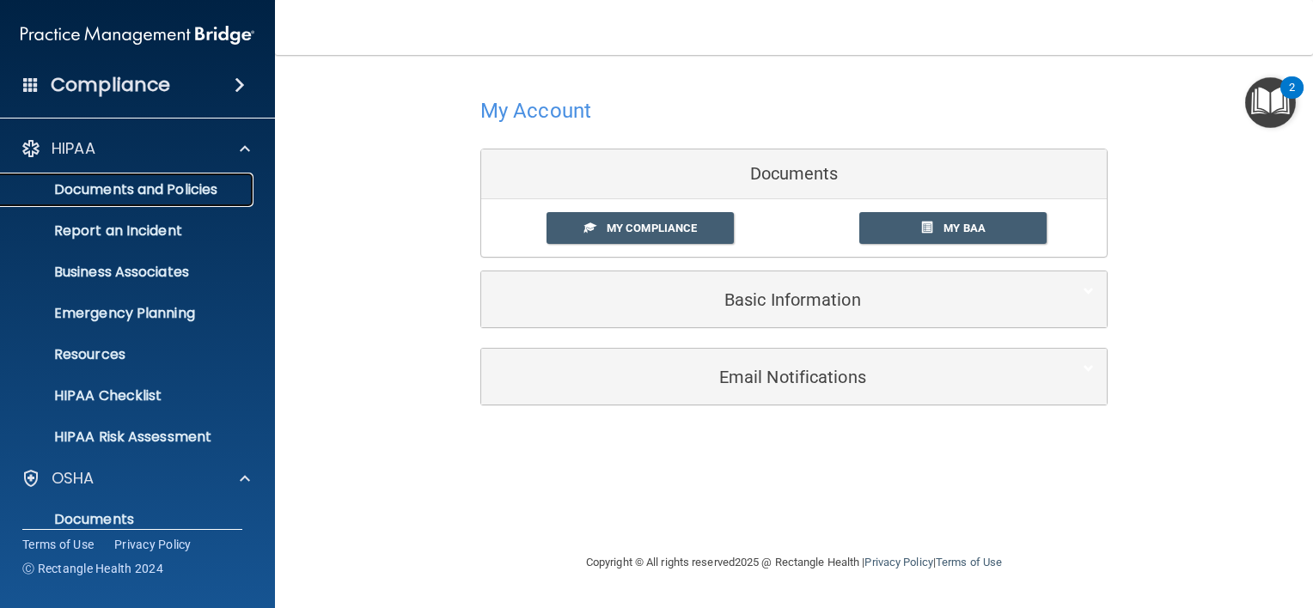
click at [93, 188] on p "Documents and Policies" at bounding box center [128, 189] width 235 height 17
